Goal: Check status: Check status

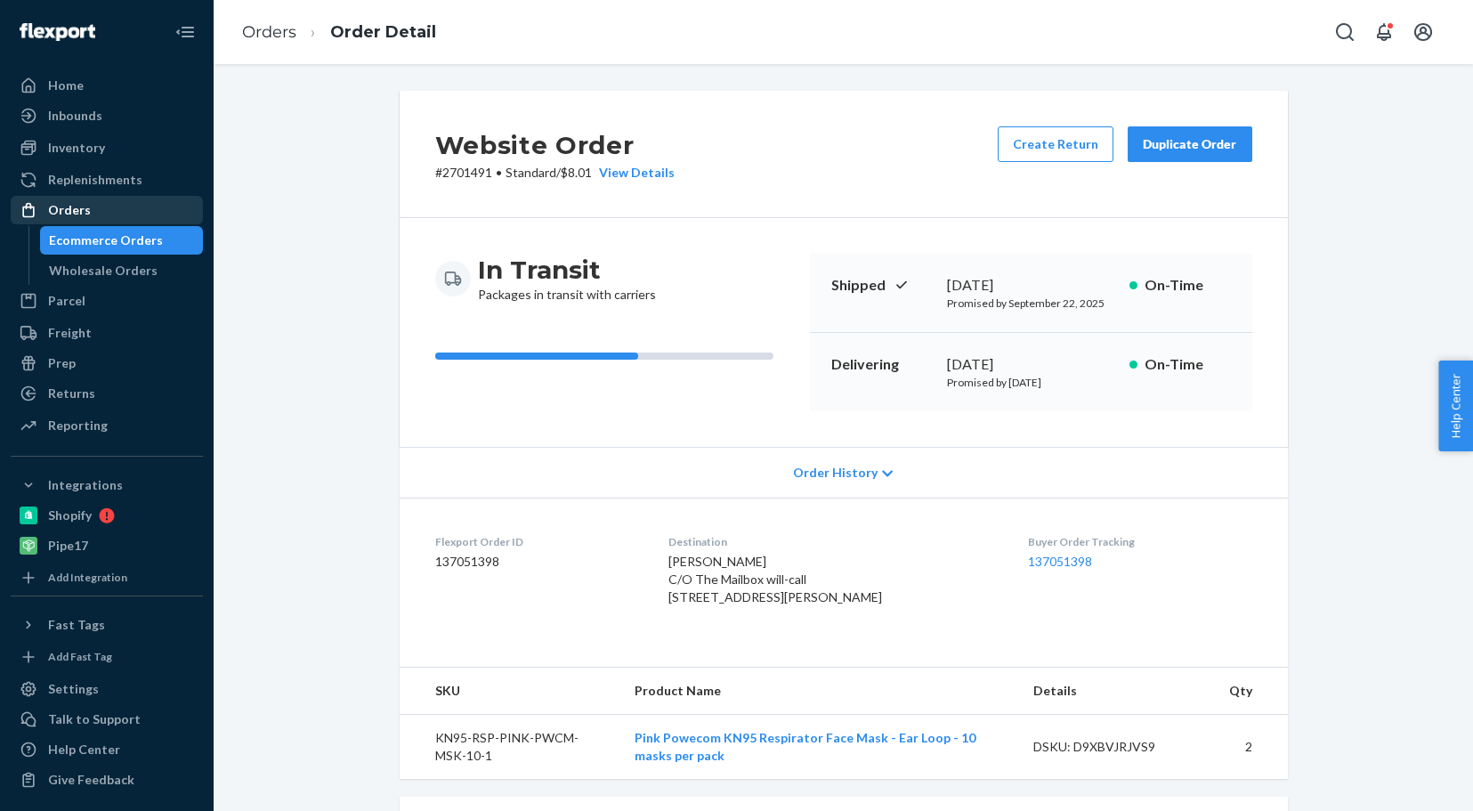
scroll to position [356, 0]
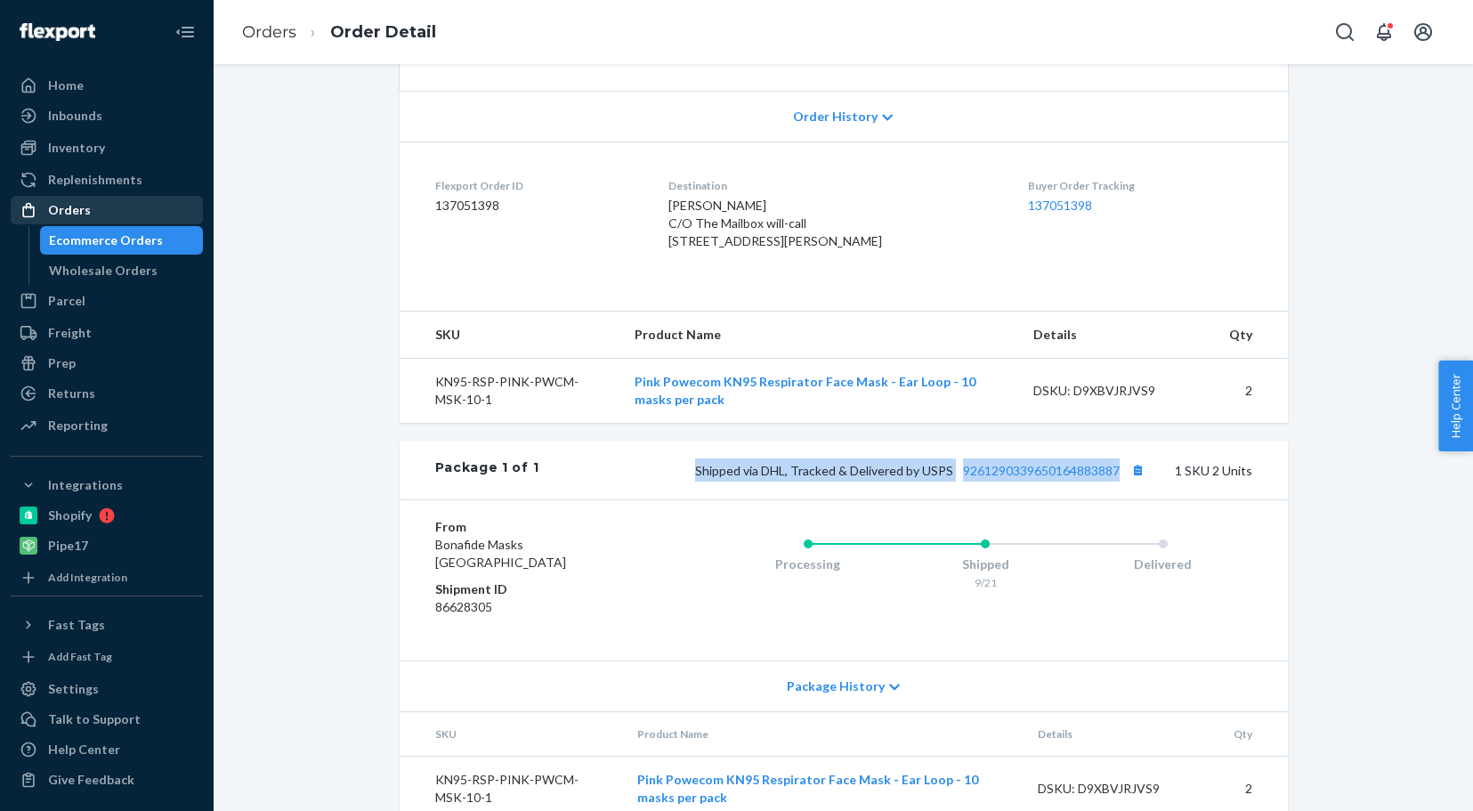
click at [86, 215] on div "Orders" at bounding box center [69, 210] width 43 height 18
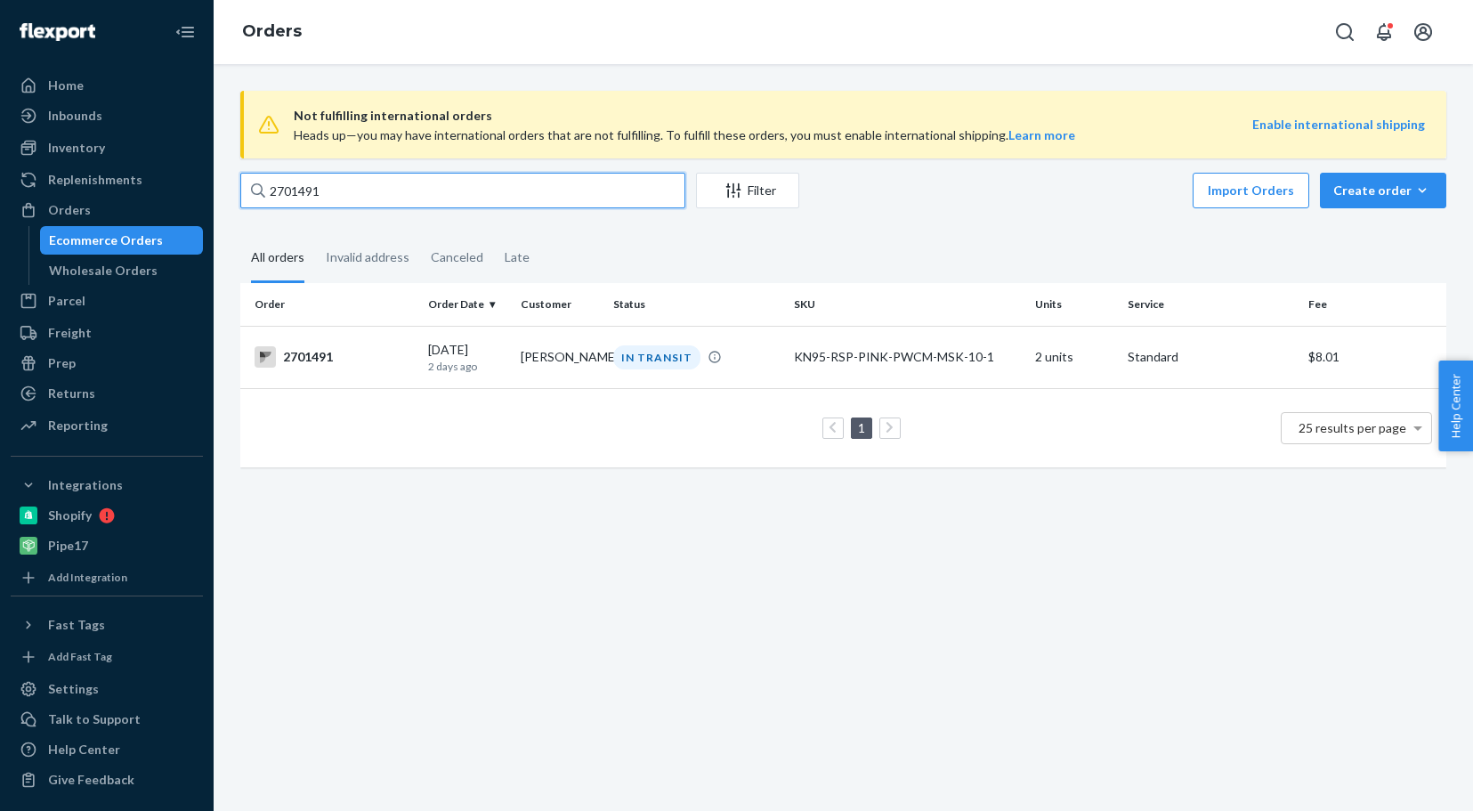
click at [340, 190] on input "2701491" at bounding box center [462, 191] width 445 height 36
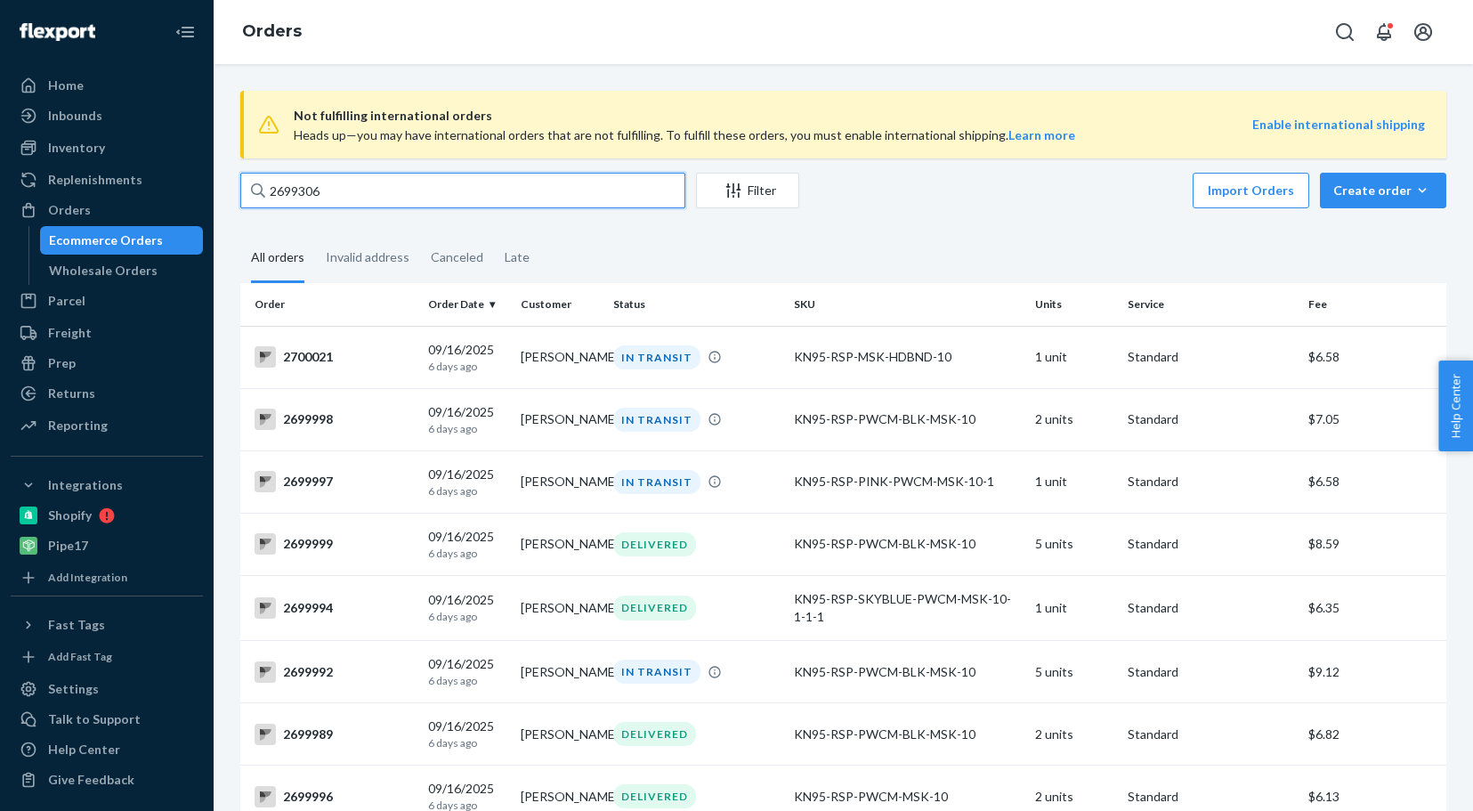
type input "2699306"
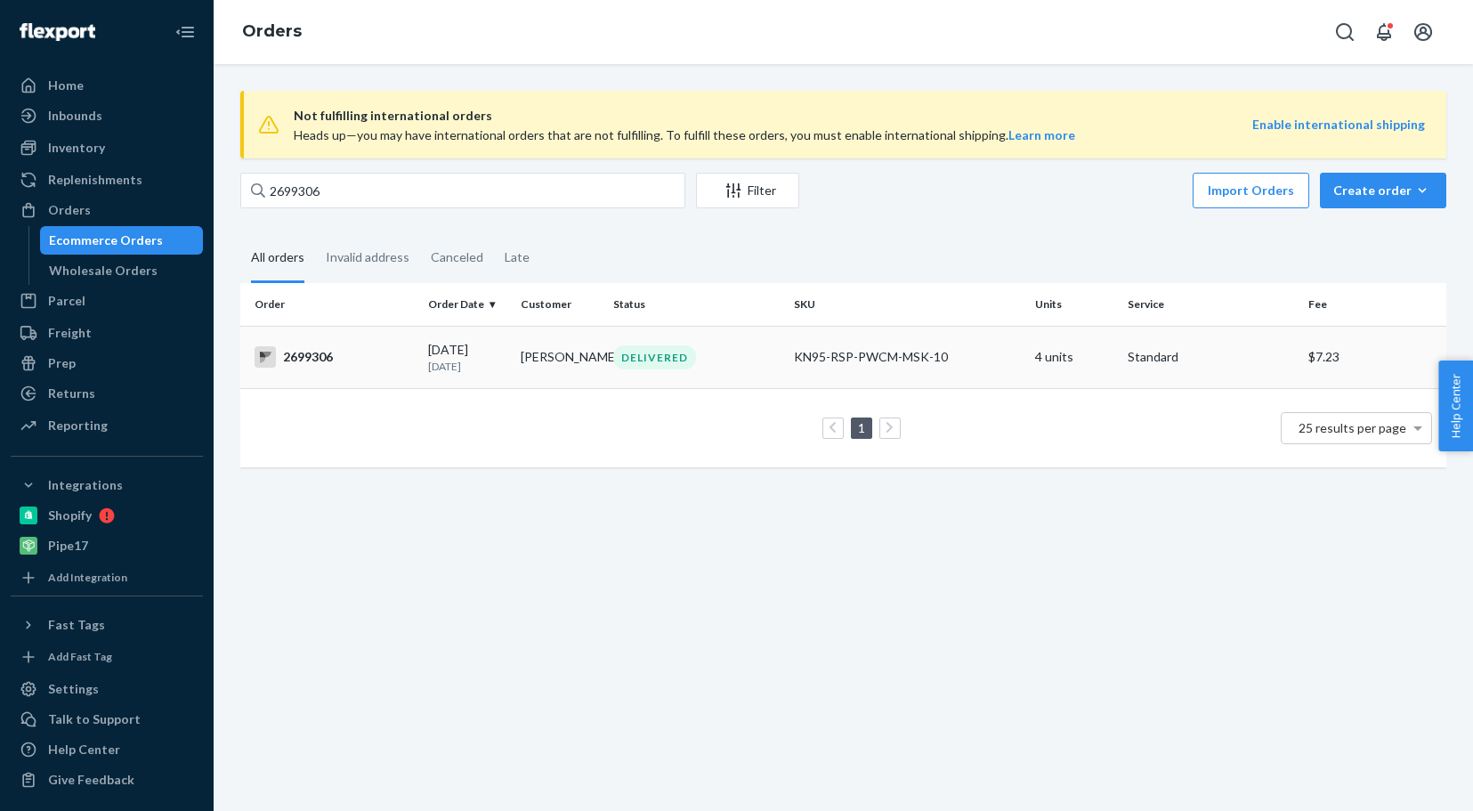
click at [309, 360] on div "2699306" at bounding box center [334, 356] width 159 height 21
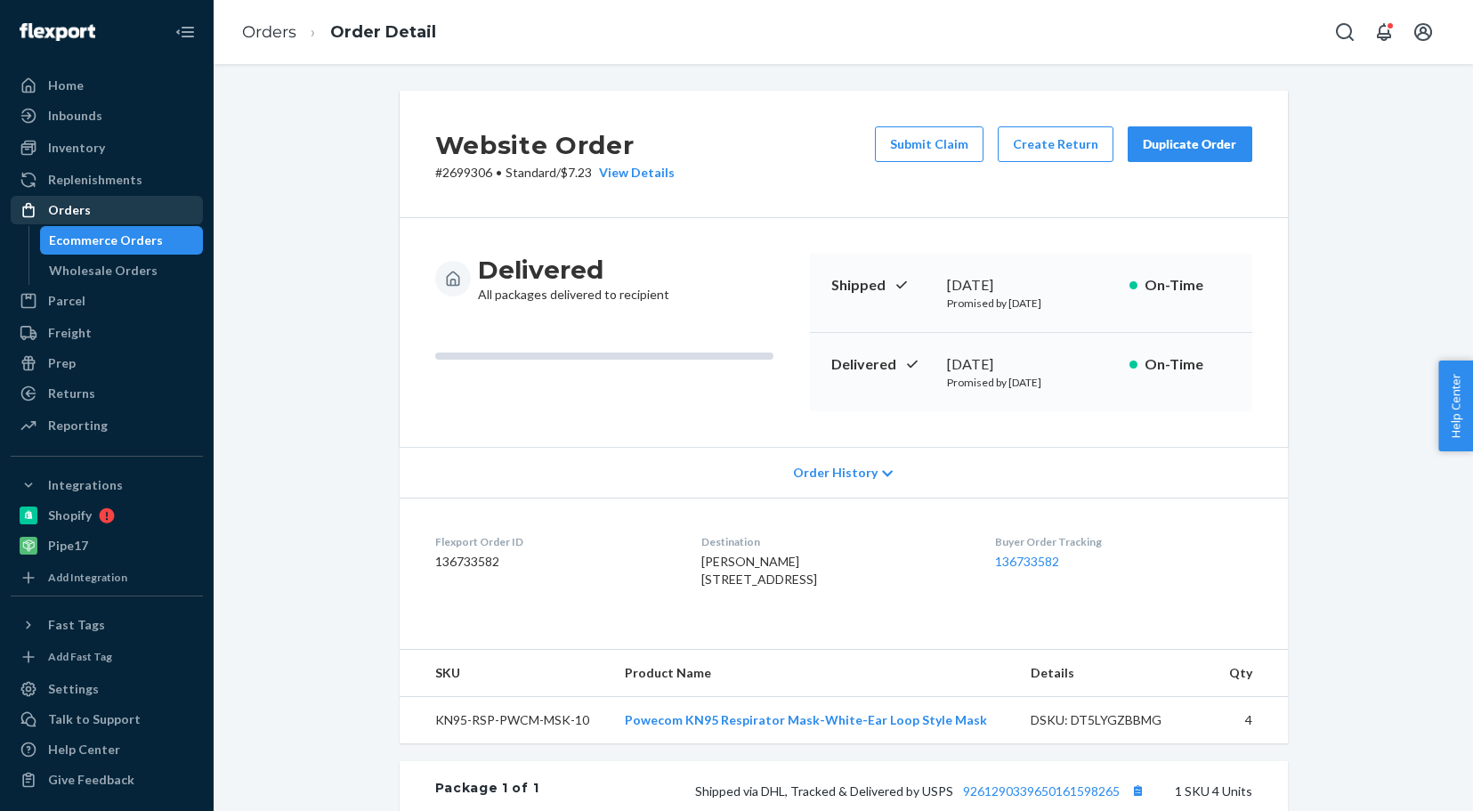
click at [75, 211] on div "Orders" at bounding box center [69, 210] width 43 height 18
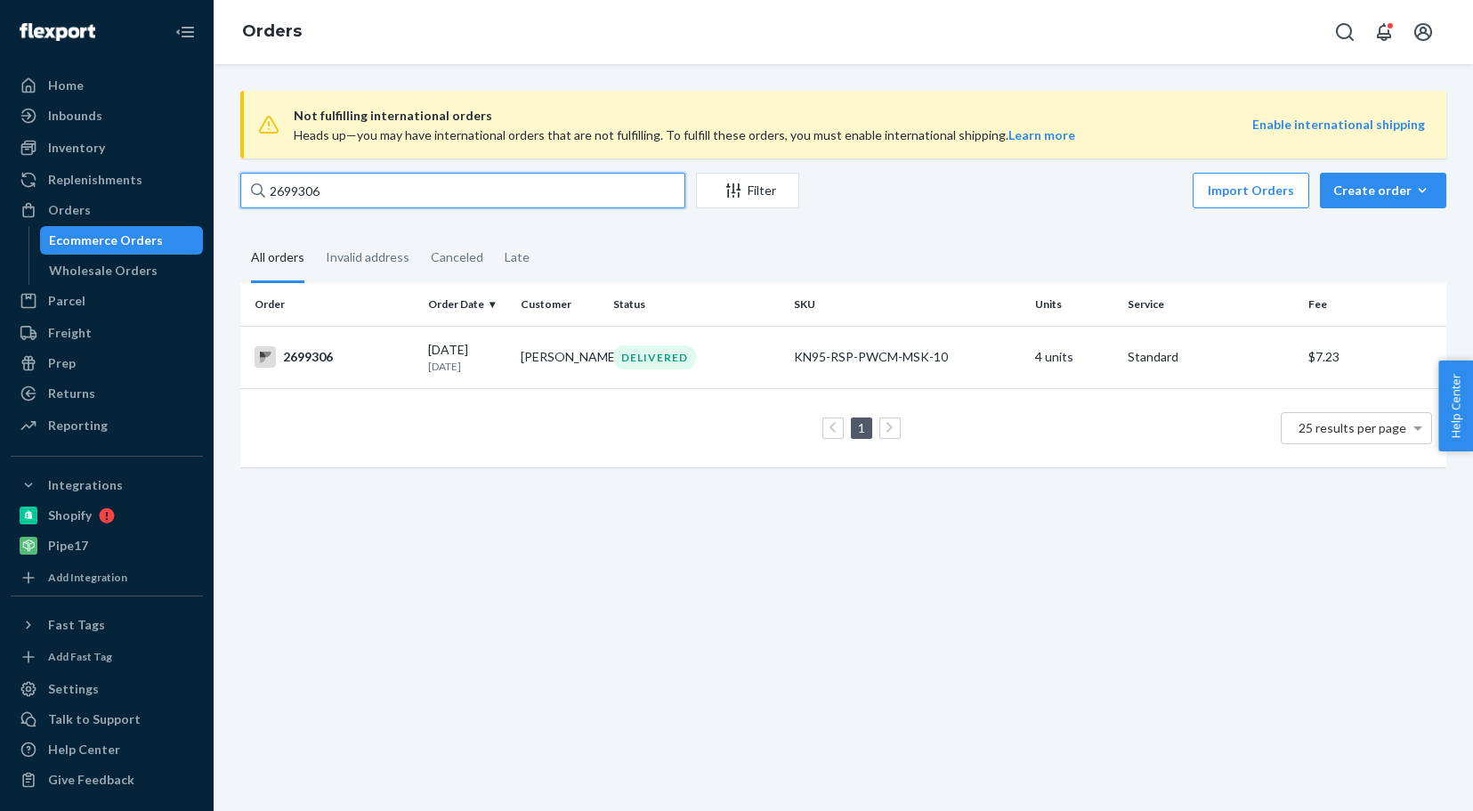
click at [334, 190] on input "2699306" at bounding box center [462, 191] width 445 height 36
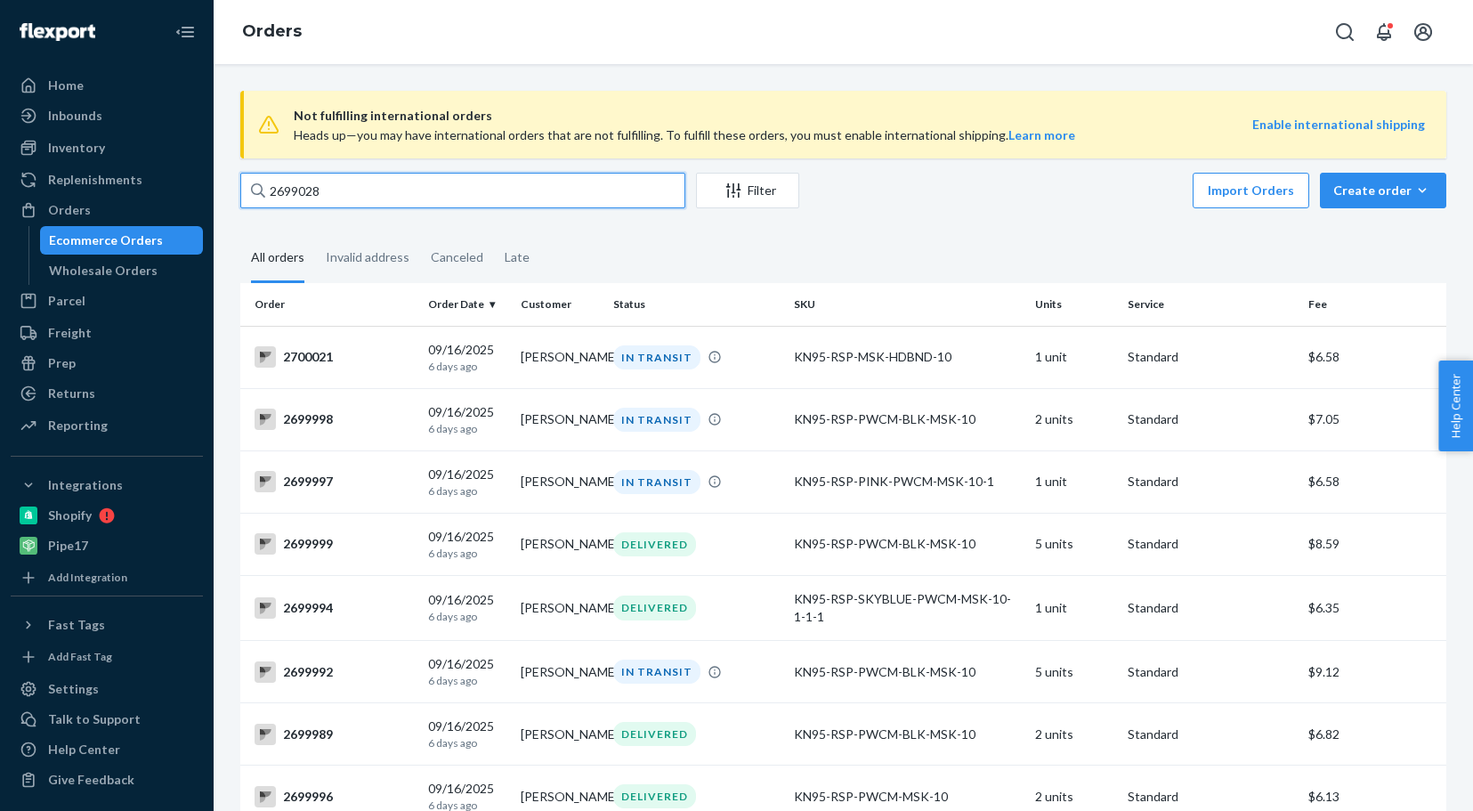
type input "2699028"
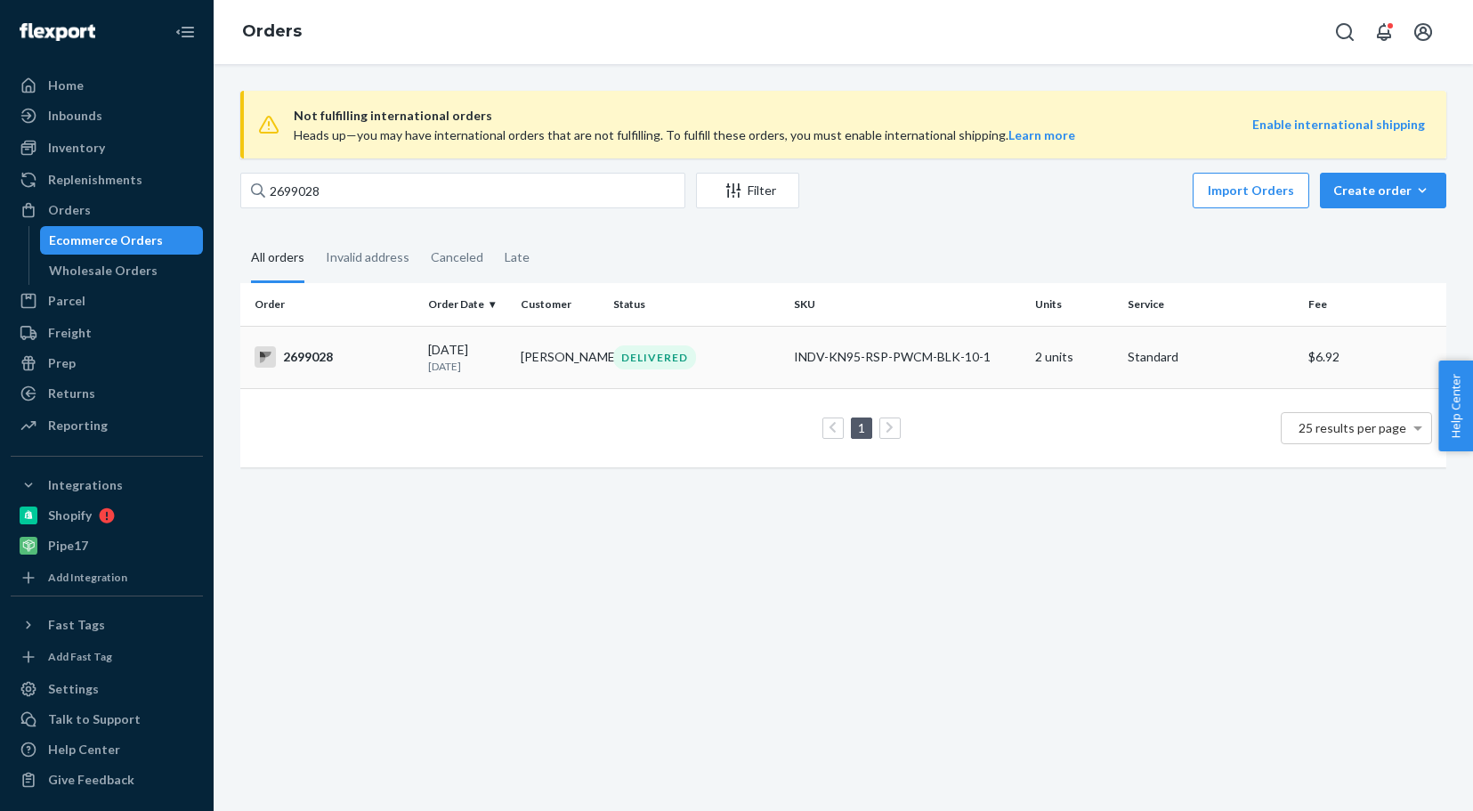
click at [299, 360] on div "2699028" at bounding box center [334, 356] width 159 height 21
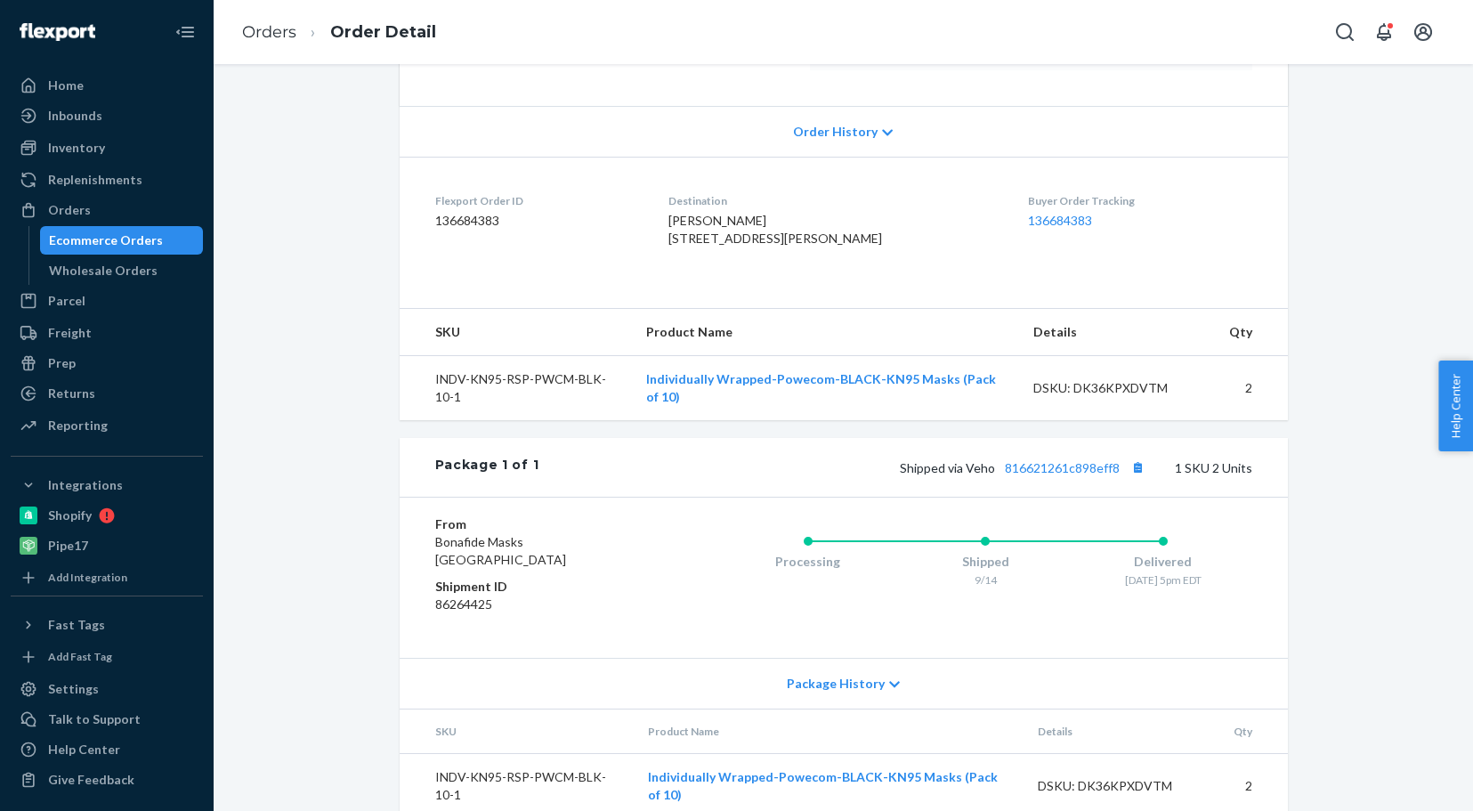
scroll to position [356, 0]
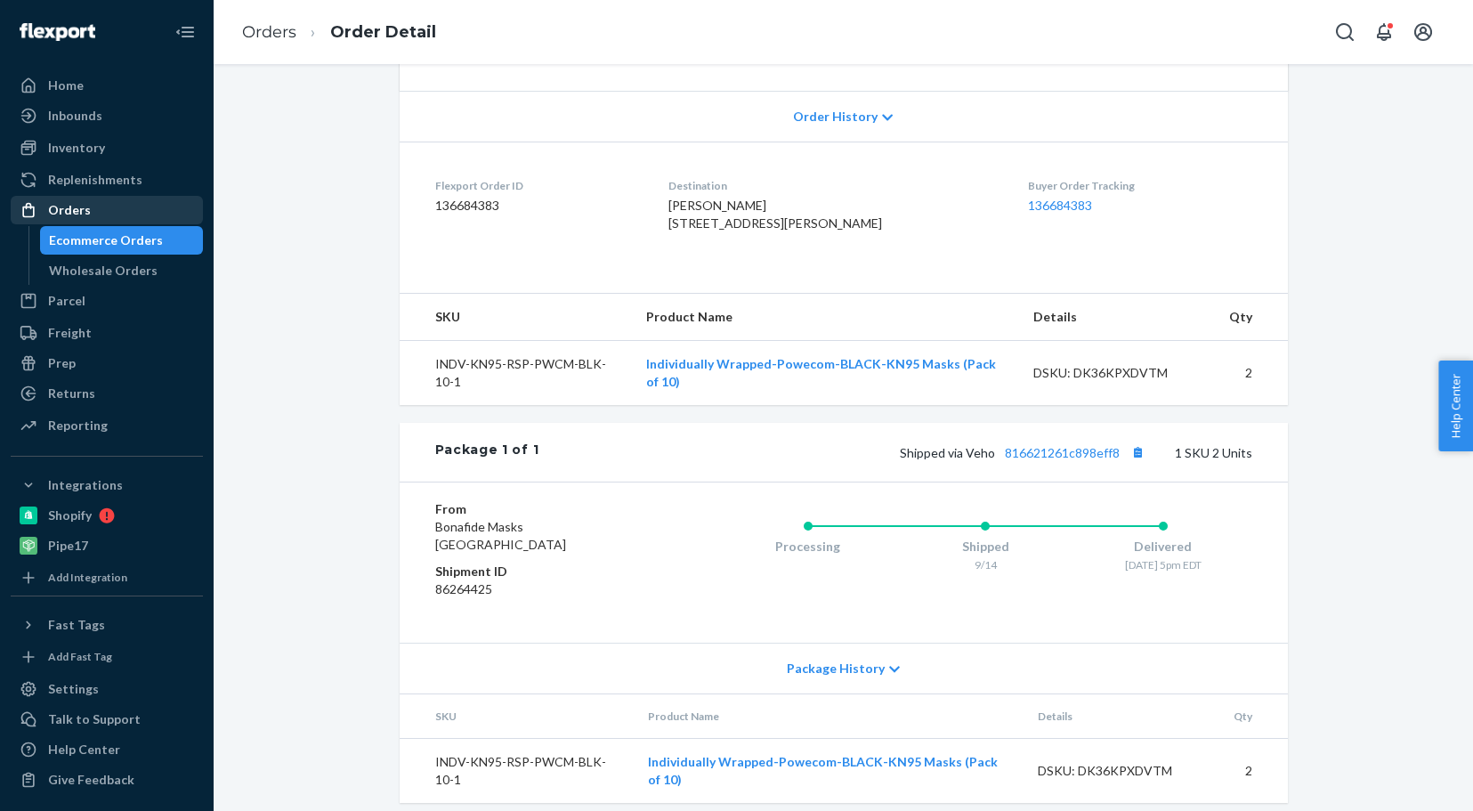
click at [63, 202] on div "Orders" at bounding box center [69, 210] width 43 height 18
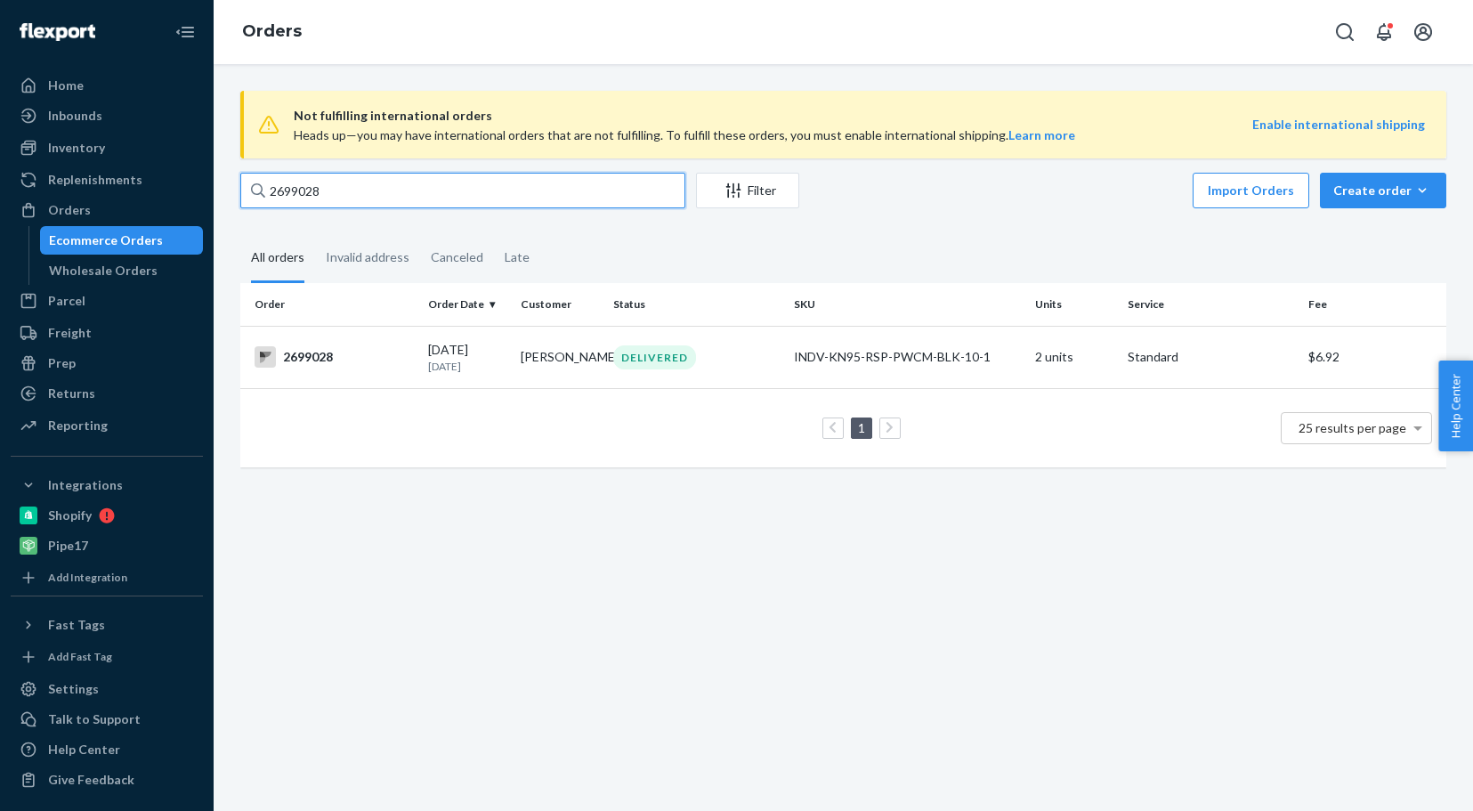
click at [356, 191] on input "2699028" at bounding box center [462, 191] width 445 height 36
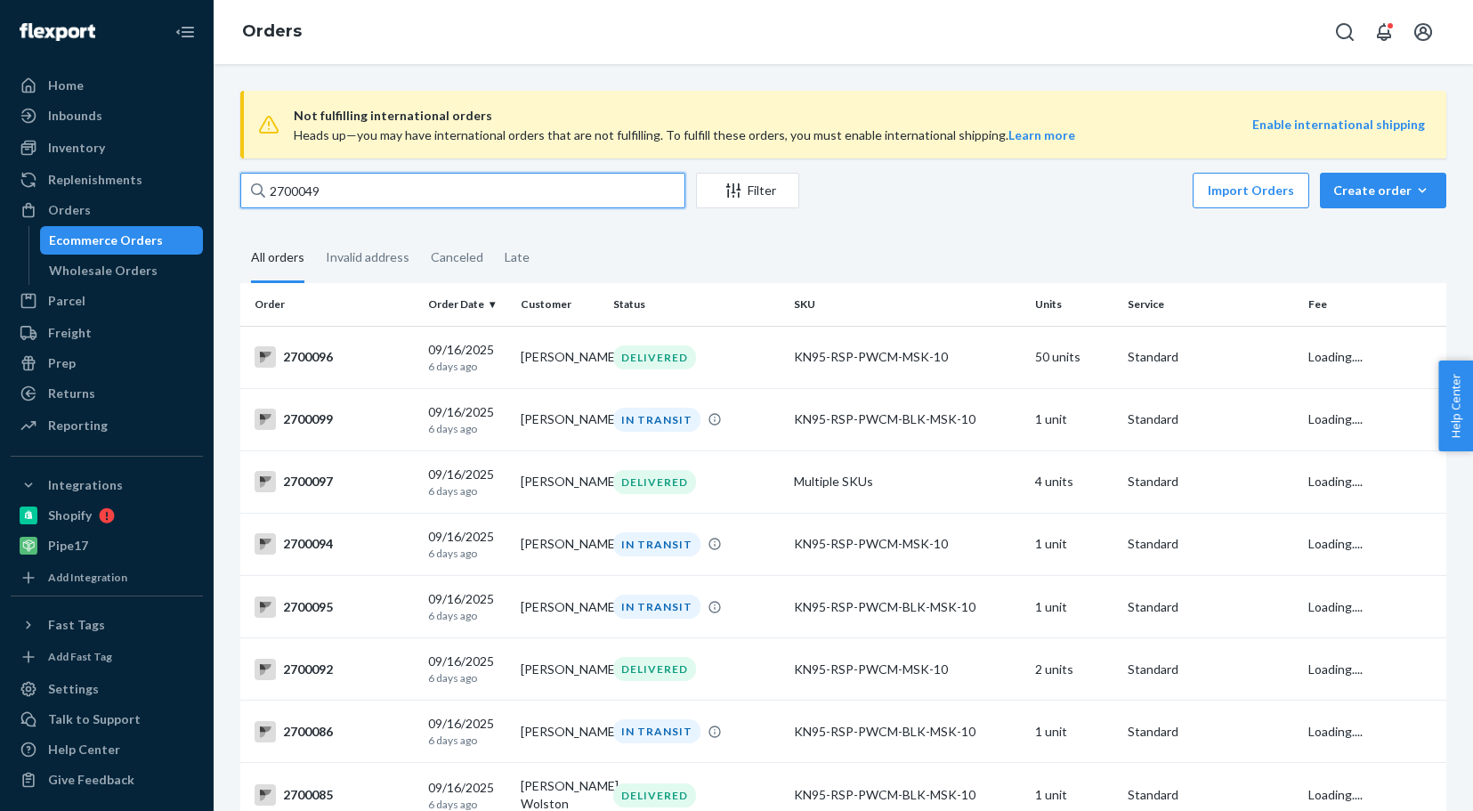
type input "2700049"
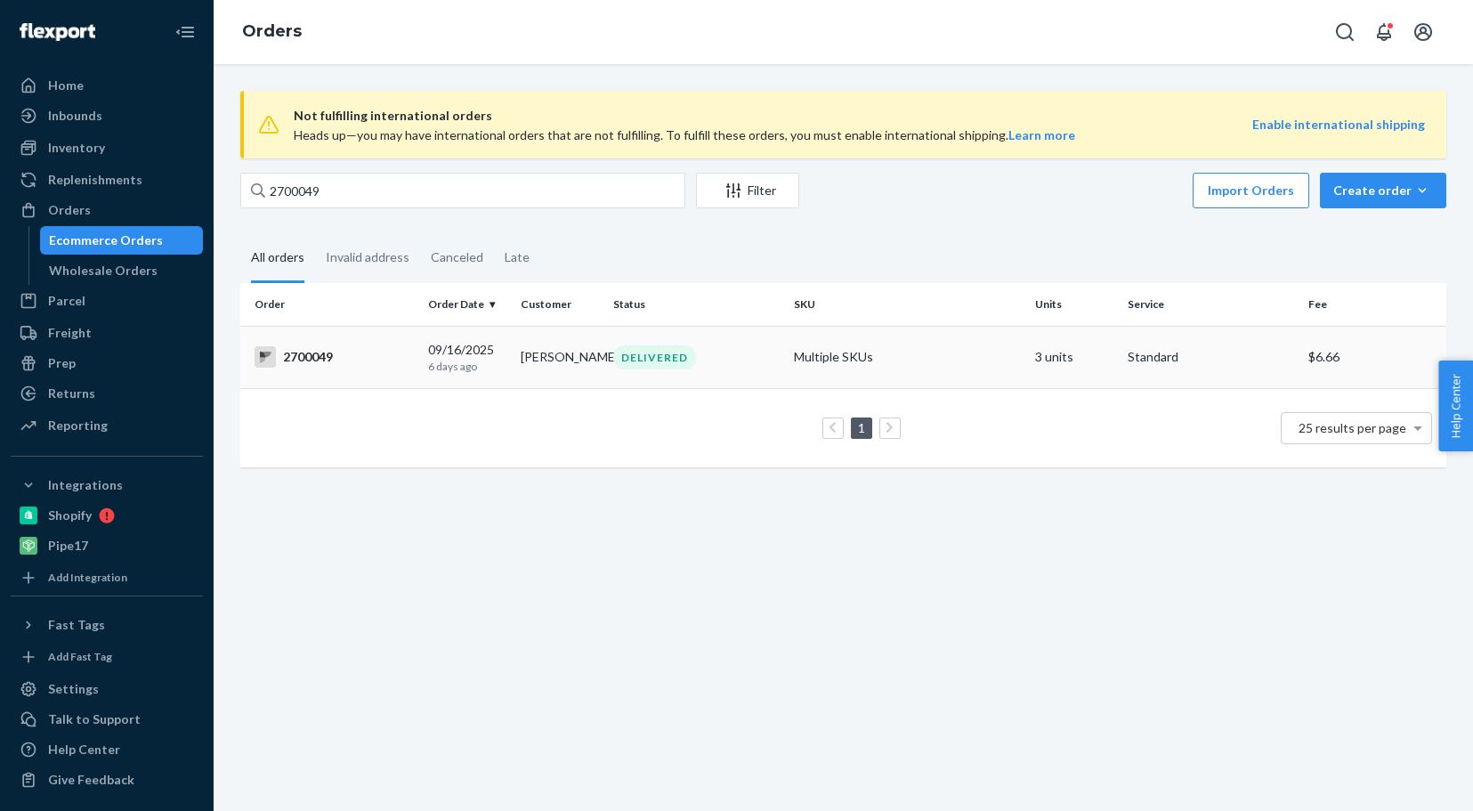
click at [309, 358] on div "2700049" at bounding box center [334, 356] width 159 height 21
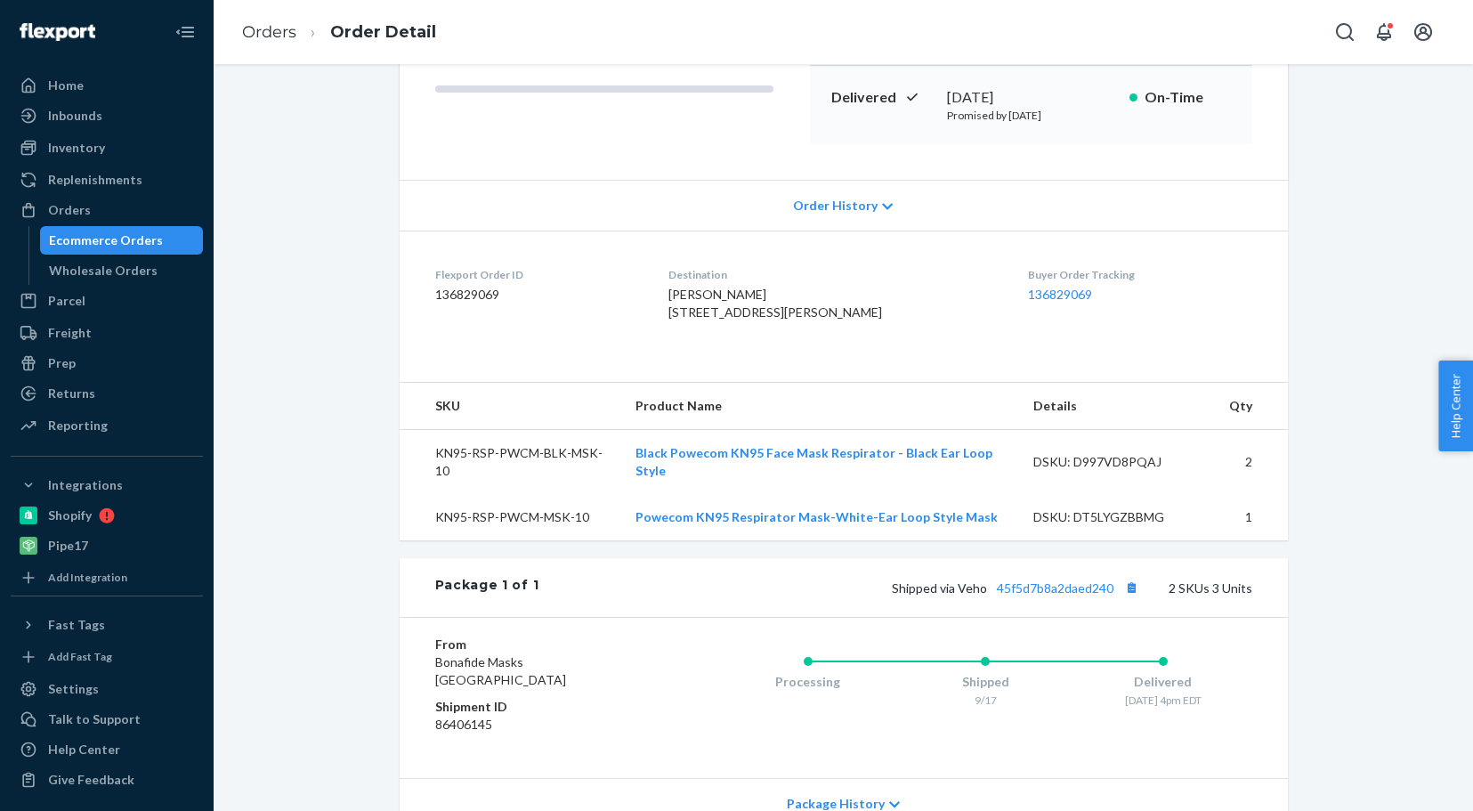
scroll to position [356, 0]
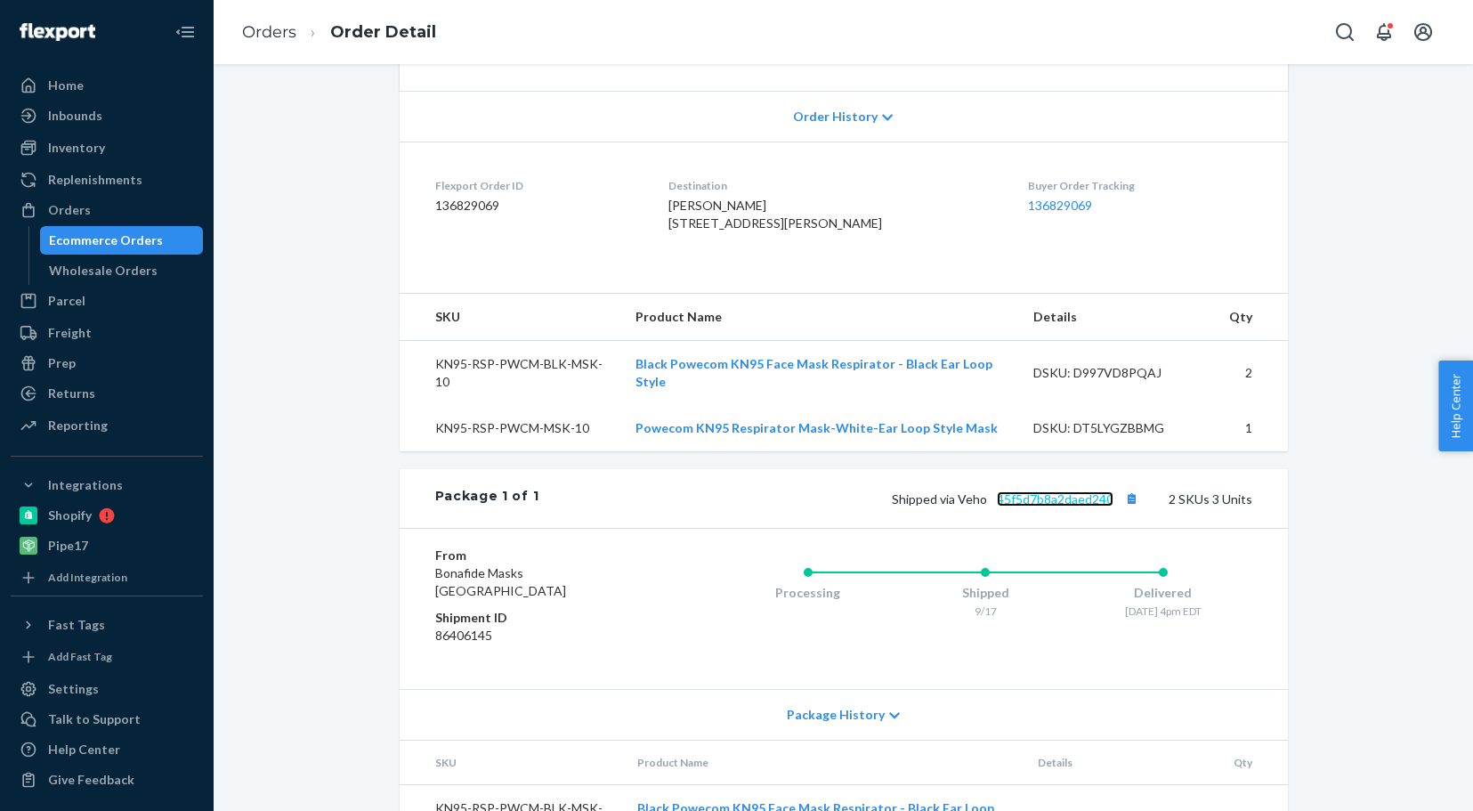
click at [1030, 507] on link "45f5d7b8a2daed240" at bounding box center [1055, 498] width 117 height 15
